Goal: Information Seeking & Learning: Learn about a topic

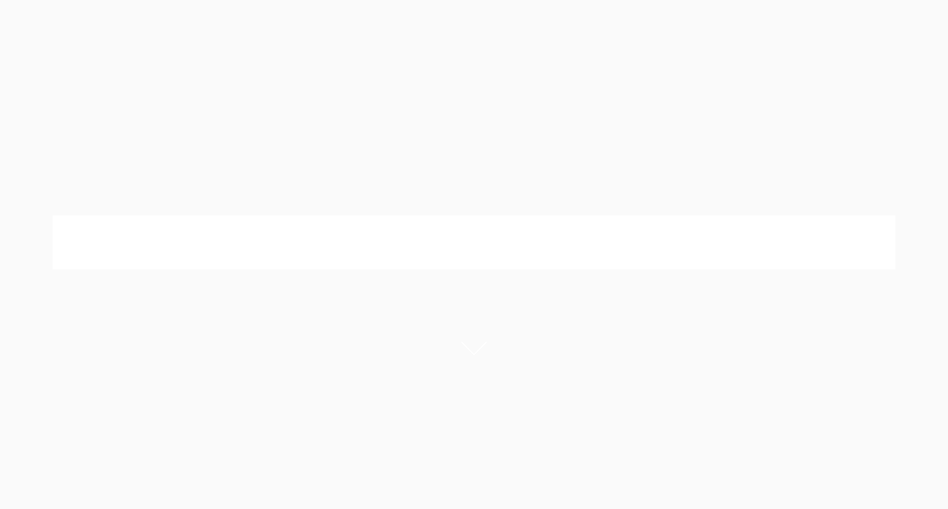
click at [702, 37] on link "Medicare Billing Course" at bounding box center [686, 62] width 117 height 57
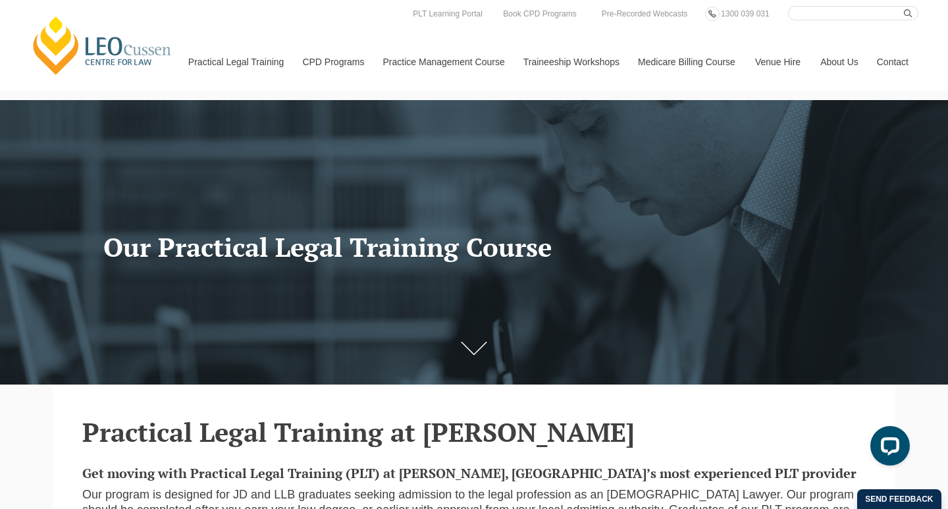
click at [808, 14] on input "Search here" at bounding box center [853, 13] width 130 height 14
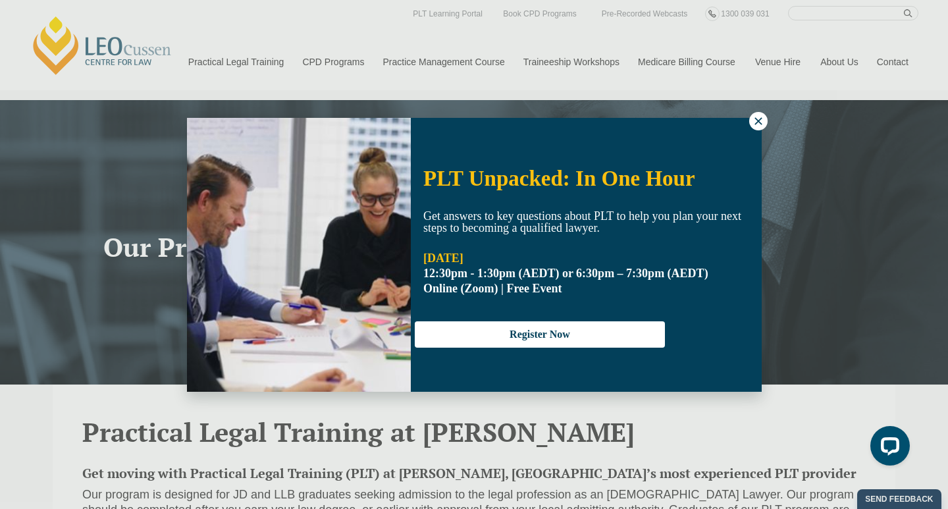
click at [821, 12] on div "PLT Unpacked: In One Hour Get answers to key questions about PLT to help you pl…" at bounding box center [474, 254] width 948 height 509
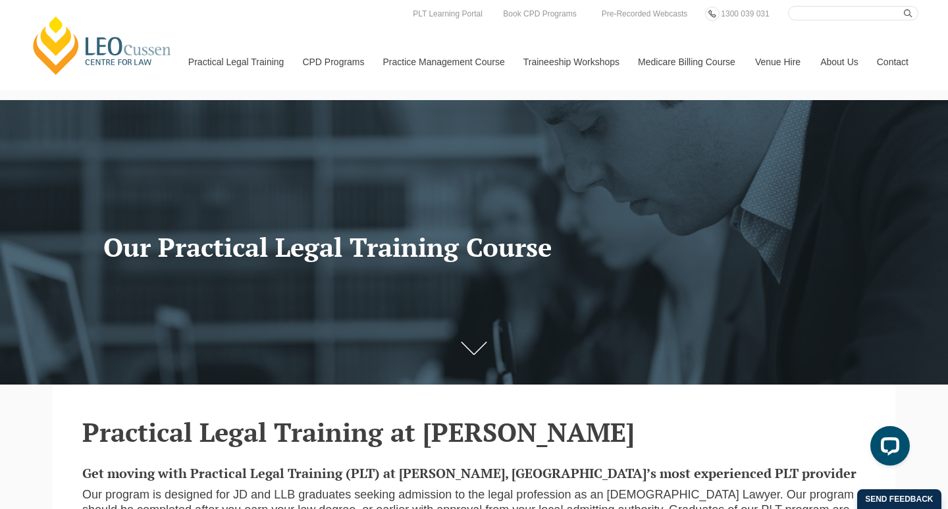
click at [802, 15] on input "Search here" at bounding box center [853, 13] width 130 height 14
type input "v"
type input "a"
type input "barrister"
click at [904, 6] on button "submit" at bounding box center [911, 13] width 14 height 14
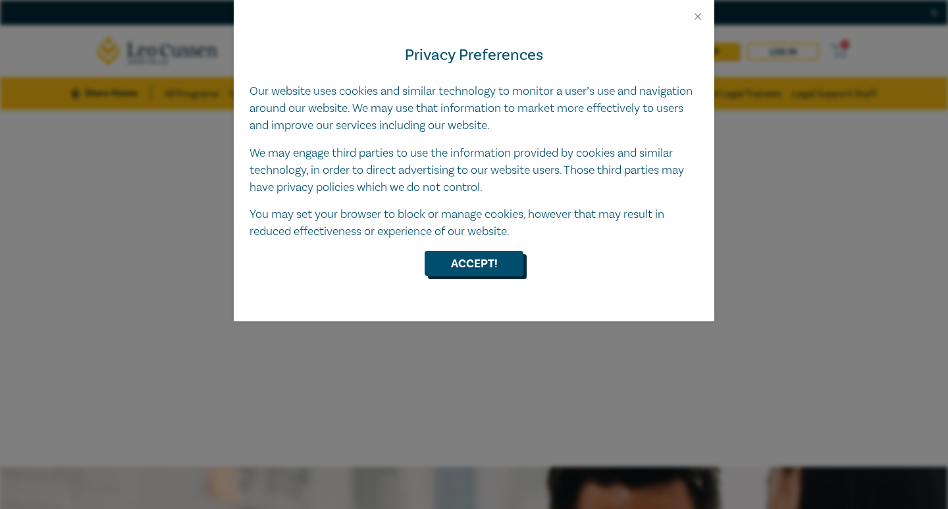
click at [471, 267] on button "Accept!" at bounding box center [474, 263] width 99 height 25
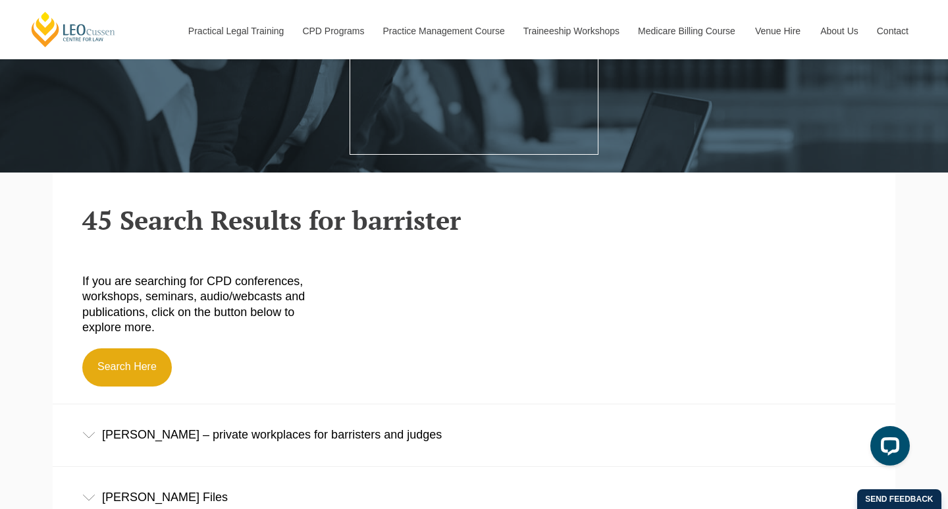
scroll to position [210, 0]
